Goal: Find specific page/section: Find specific page/section

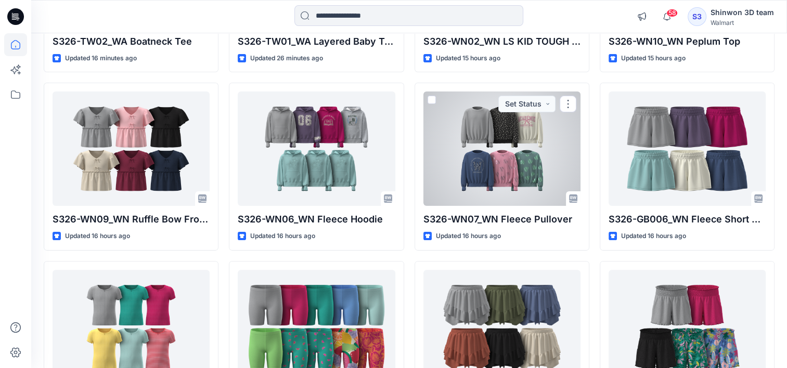
scroll to position [260, 0]
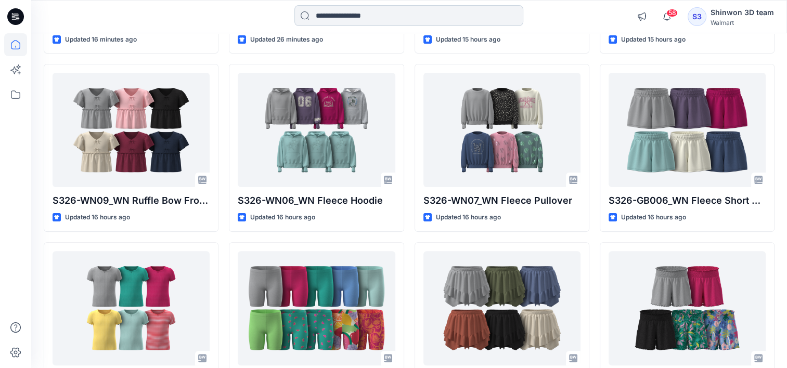
click at [379, 20] on input at bounding box center [408, 15] width 229 height 21
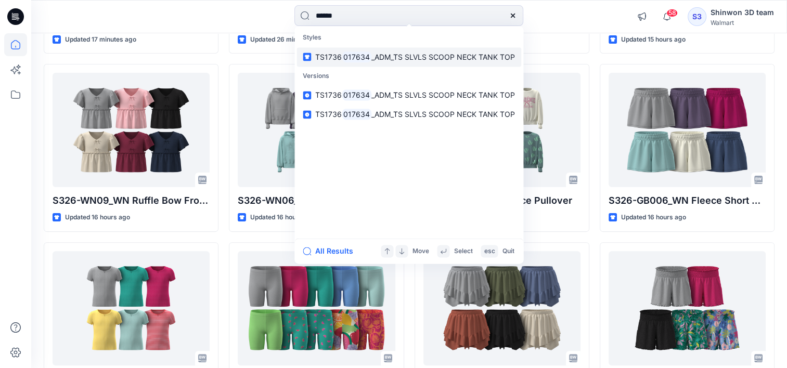
type input "******"
click at [397, 58] on span "_ADM_TS SLVLS SCOOP NECK TANK TOP" at bounding box center [443, 57] width 144 height 9
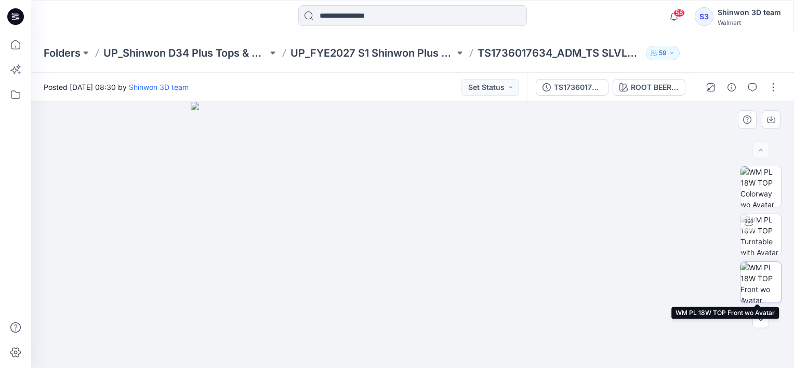
click at [766, 281] on img at bounding box center [761, 282] width 41 height 41
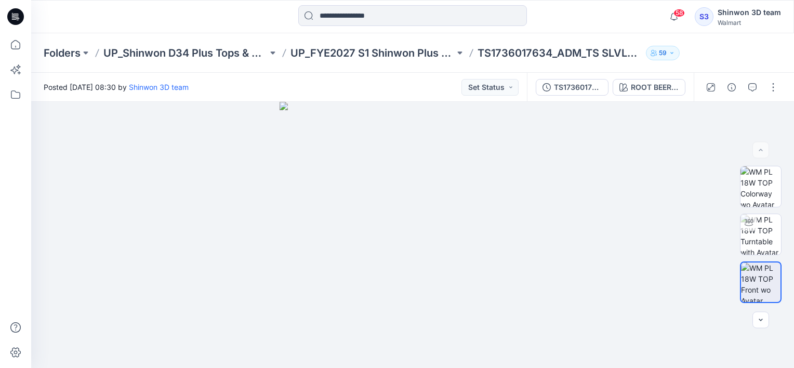
drag, startPoint x: 175, startPoint y: 24, endPoint x: 291, endPoint y: 10, distance: 116.2
click at [175, 24] on div at bounding box center [126, 16] width 191 height 23
click at [377, 19] on input at bounding box center [412, 15] width 229 height 21
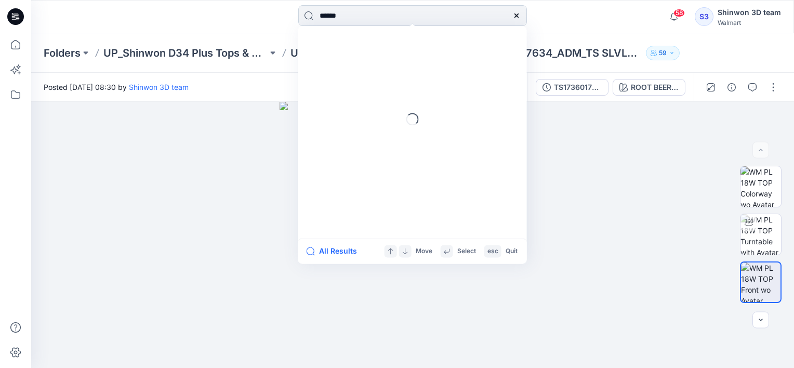
type input "******"
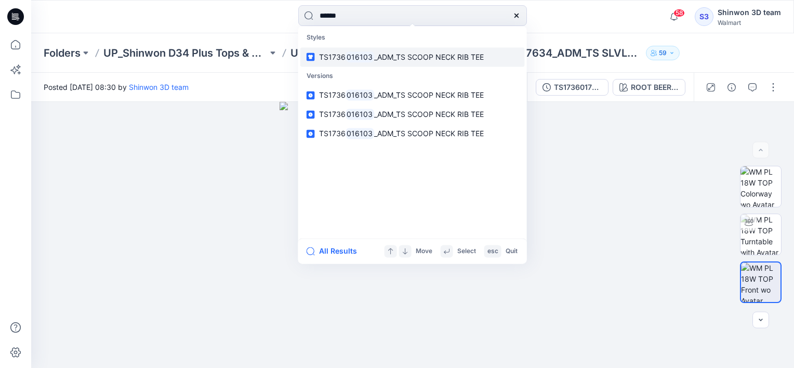
click at [405, 56] on span "_ADM_TS SCOOP NECK RIB TEE" at bounding box center [429, 57] width 110 height 9
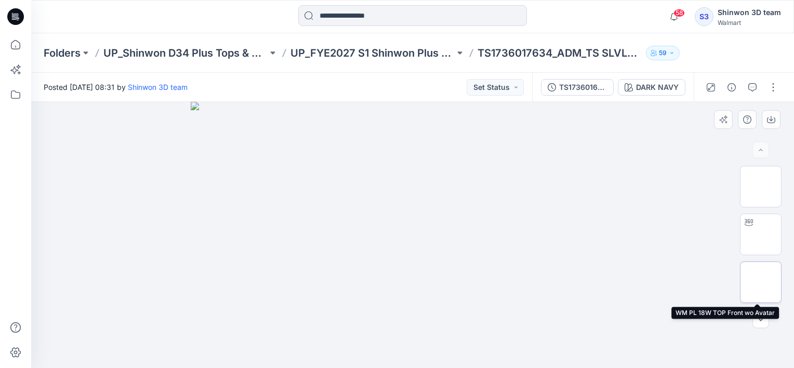
click at [761, 282] on img at bounding box center [761, 282] width 0 height 0
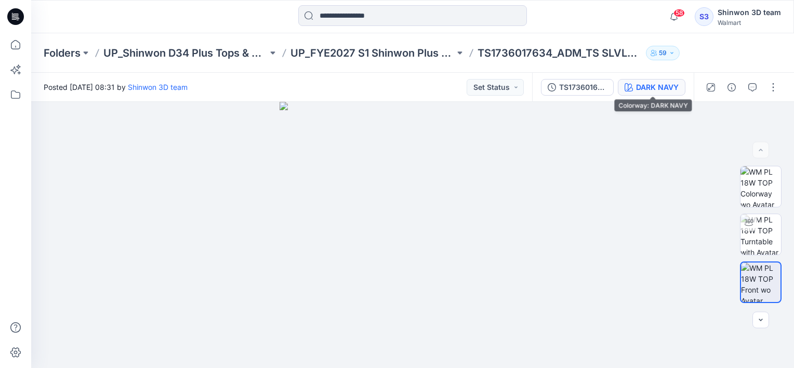
click at [661, 92] on div "DARK NAVY" at bounding box center [657, 87] width 43 height 11
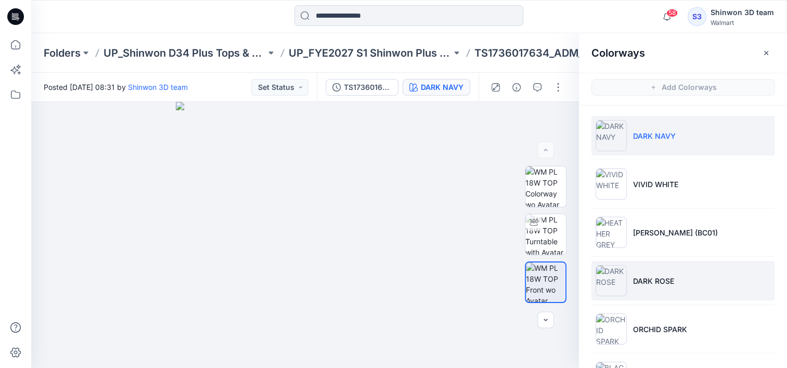
click at [661, 284] on p "DARK ROSE" at bounding box center [653, 281] width 41 height 11
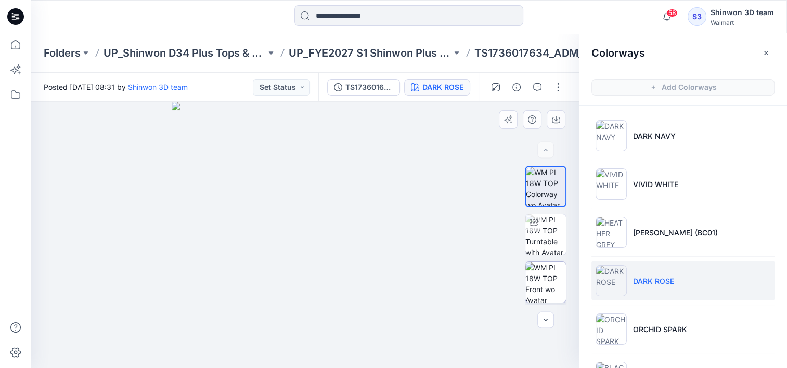
click at [541, 282] on img at bounding box center [545, 282] width 41 height 41
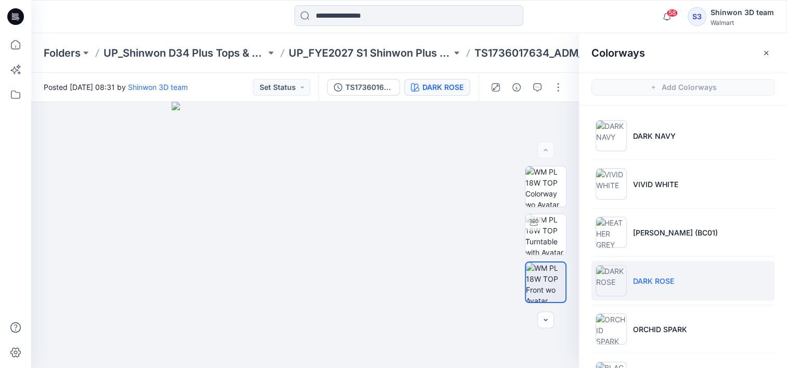
click at [68, 175] on div at bounding box center [305, 235] width 548 height 266
click at [414, 16] on input at bounding box center [408, 15] width 229 height 21
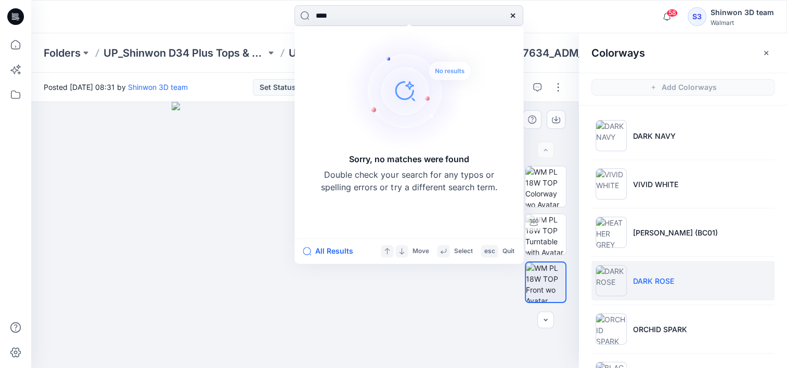
type input "****"
click at [145, 50] on p "UP_Shinwon D34 Plus Tops & Dresses" at bounding box center [184, 53] width 162 height 15
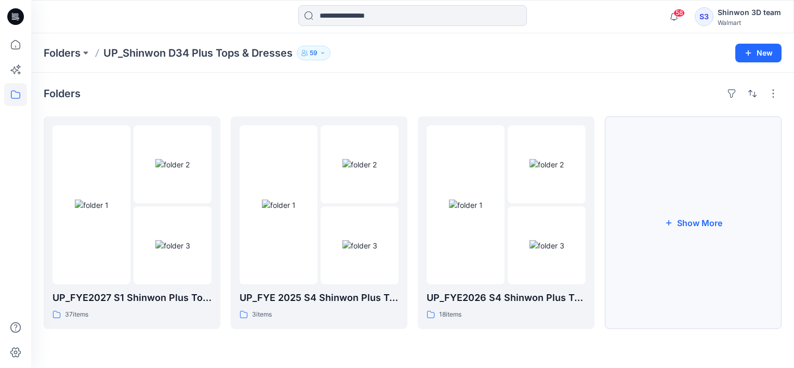
click at [674, 307] on button "Show More" at bounding box center [693, 222] width 177 height 213
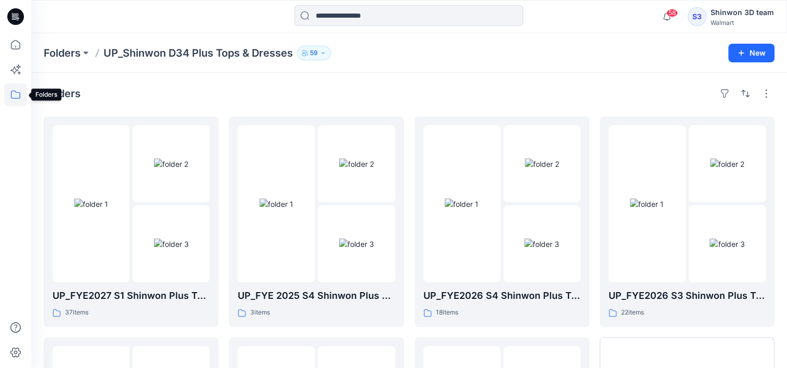
click at [17, 98] on icon at bounding box center [15, 94] width 9 height 8
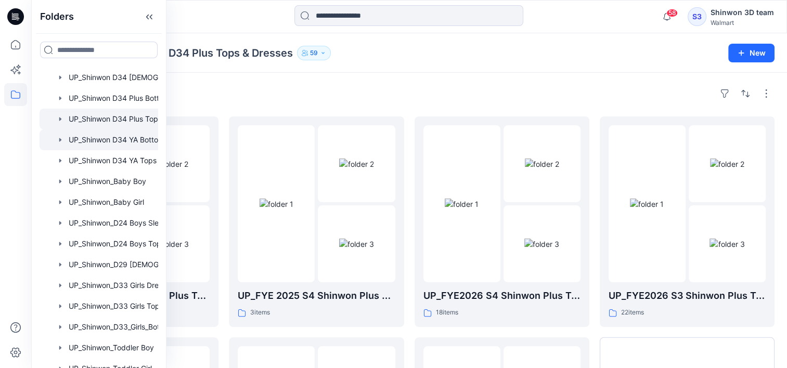
scroll to position [630, 0]
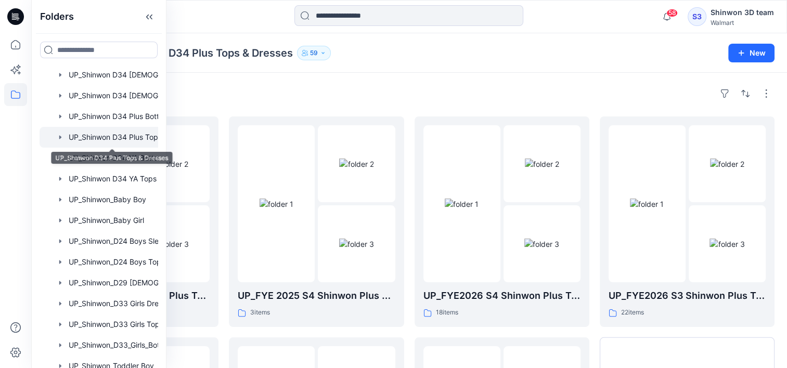
click at [139, 136] on div at bounding box center [113, 137] width 146 height 21
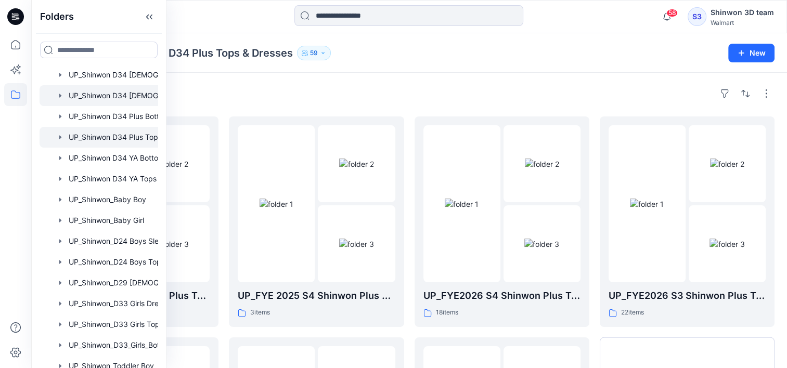
click at [133, 90] on div at bounding box center [113, 95] width 146 height 21
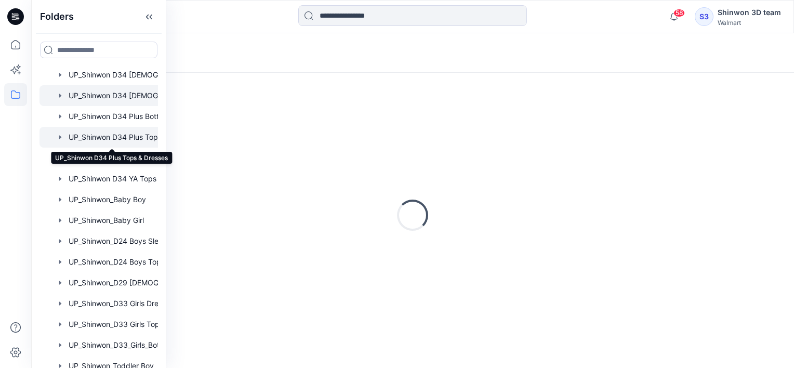
click at [148, 139] on div at bounding box center [113, 137] width 146 height 21
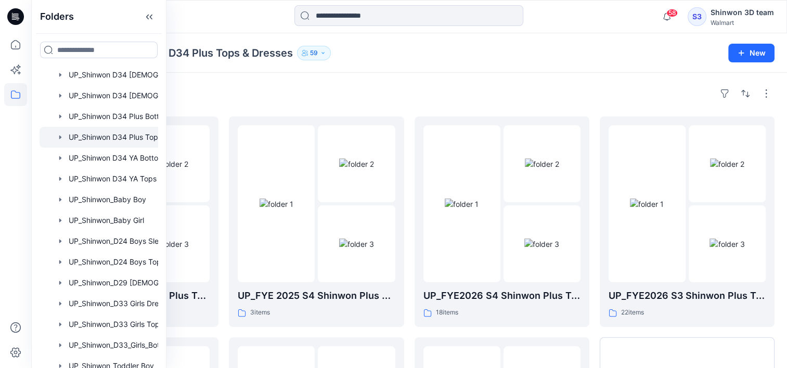
click at [148, 139] on div at bounding box center [113, 137] width 146 height 21
click at [378, 95] on div "Folders" at bounding box center [409, 93] width 731 height 17
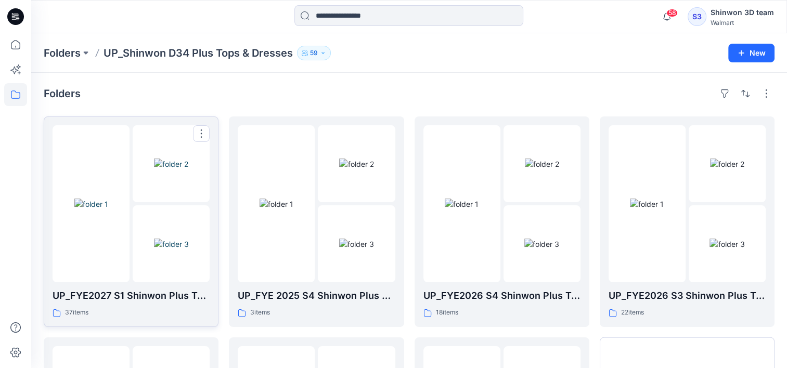
click at [154, 250] on img at bounding box center [171, 244] width 35 height 11
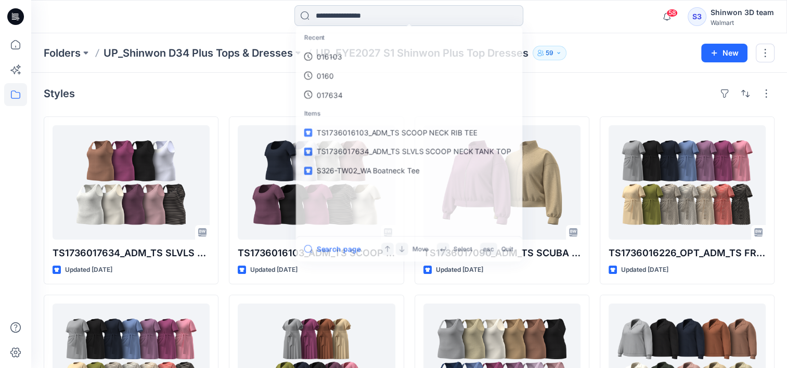
click at [443, 8] on input at bounding box center [408, 15] width 229 height 21
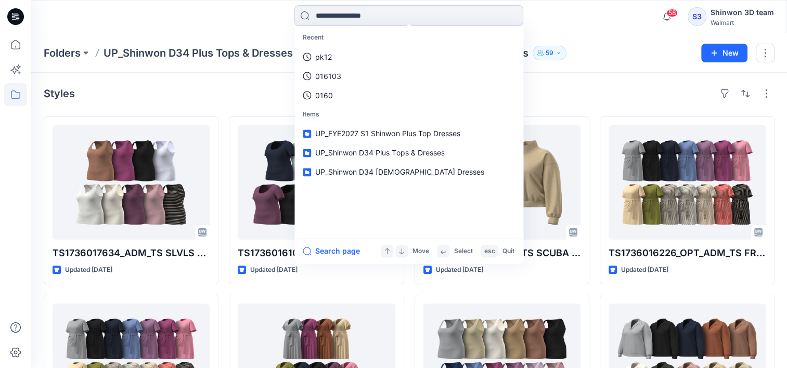
click at [457, 12] on input at bounding box center [408, 15] width 229 height 21
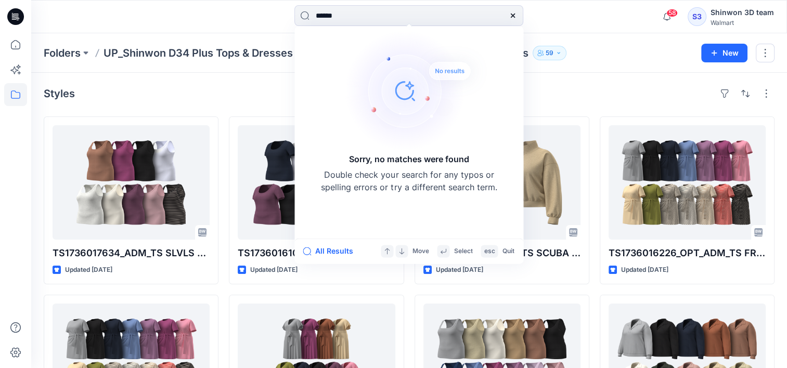
type input "******"
click at [164, 47] on p "UP_Shinwon D34 Plus Tops & Dresses" at bounding box center [197, 53] width 189 height 15
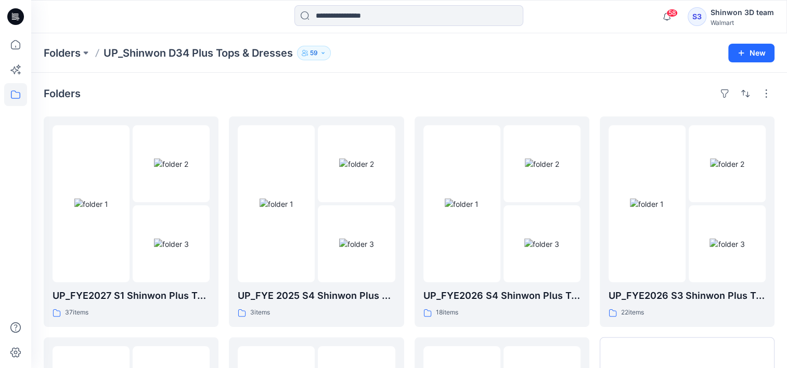
click at [165, 54] on p "UP_Shinwon D34 Plus Tops & Dresses" at bounding box center [197, 53] width 189 height 15
